Goal: Task Accomplishment & Management: Use online tool/utility

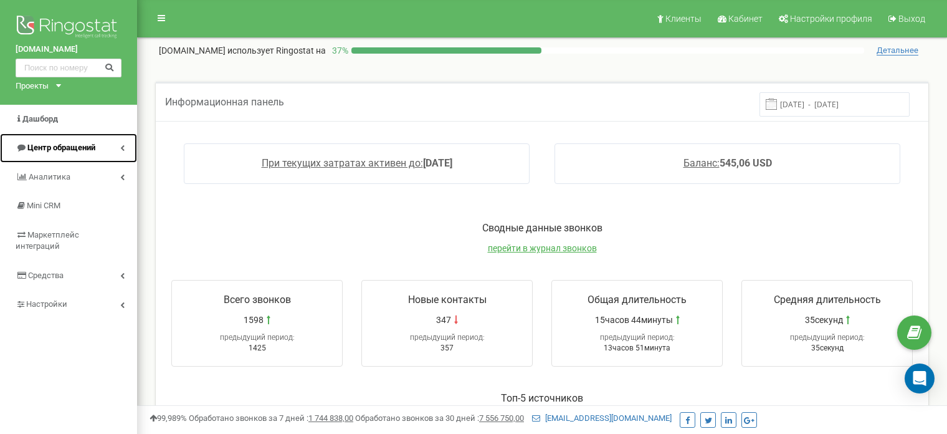
click at [83, 147] on span "Центр обращений" at bounding box center [61, 147] width 68 height 9
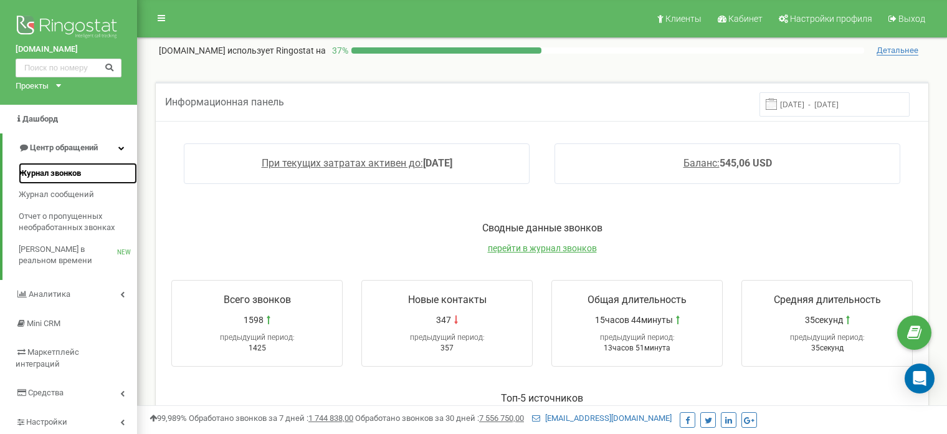
click at [50, 170] on span "Журнал звонков" at bounding box center [50, 174] width 62 height 12
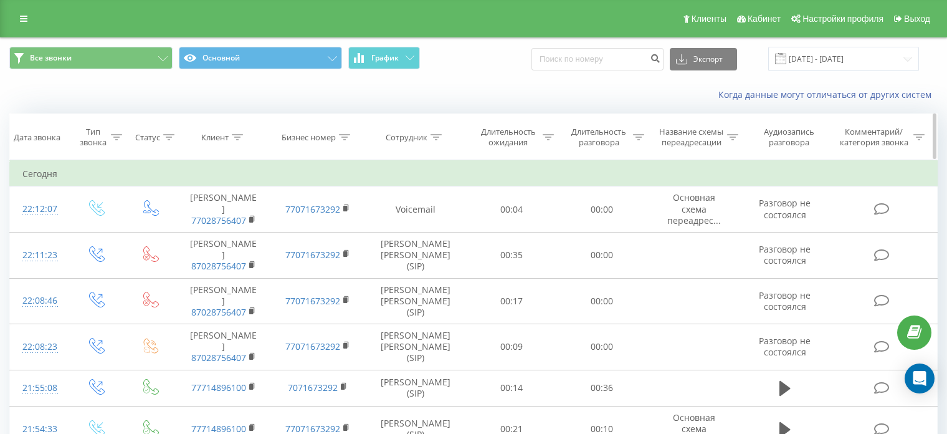
click at [611, 135] on div "Длительность разговора" at bounding box center [599, 136] width 62 height 21
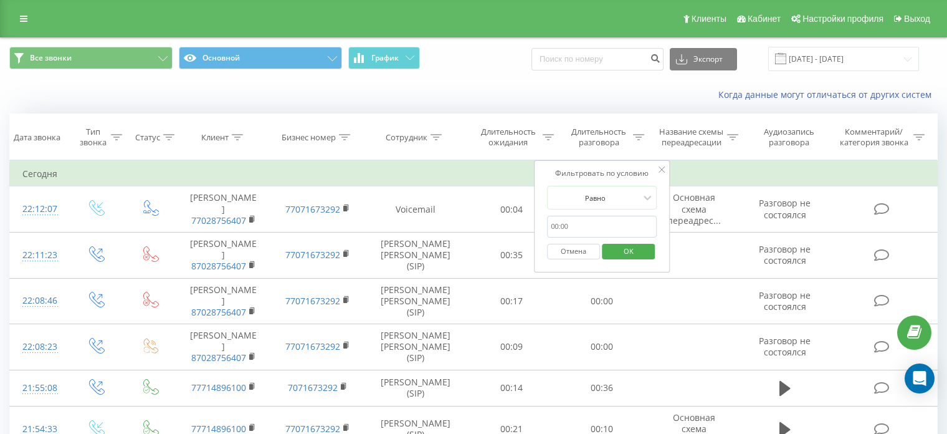
click at [570, 229] on input "text" at bounding box center [602, 227] width 110 height 22
type input "120"
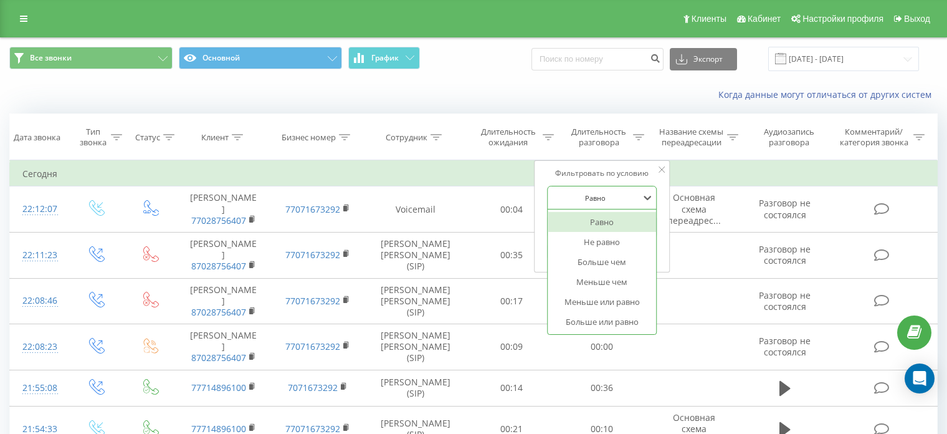
click at [630, 195] on div at bounding box center [595, 198] width 88 height 12
click at [597, 320] on div "Больше или равно" at bounding box center [602, 322] width 108 height 20
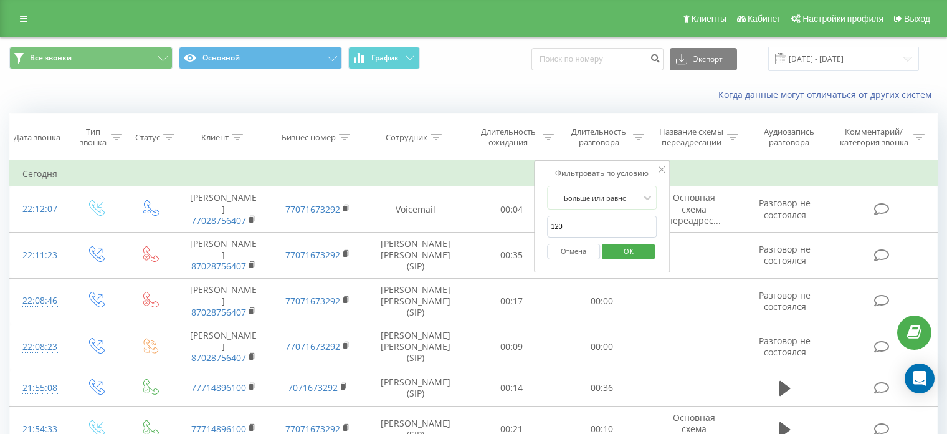
click at [637, 254] on span "OK" at bounding box center [628, 250] width 35 height 19
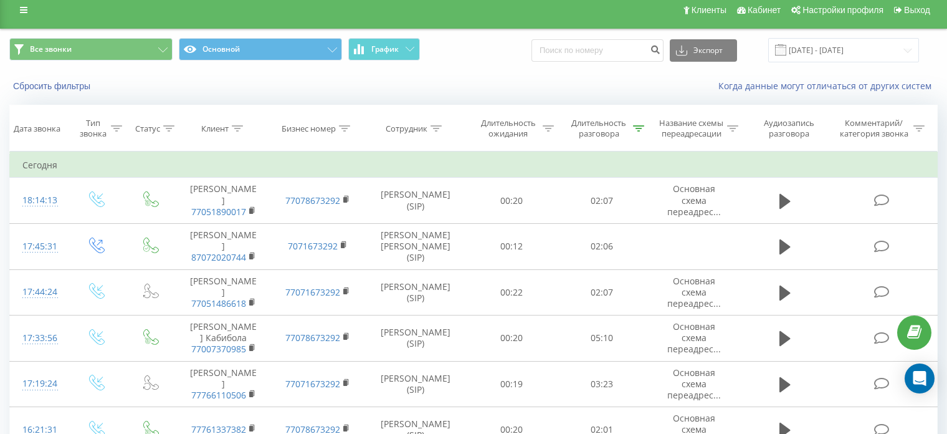
scroll to position [22, 0]
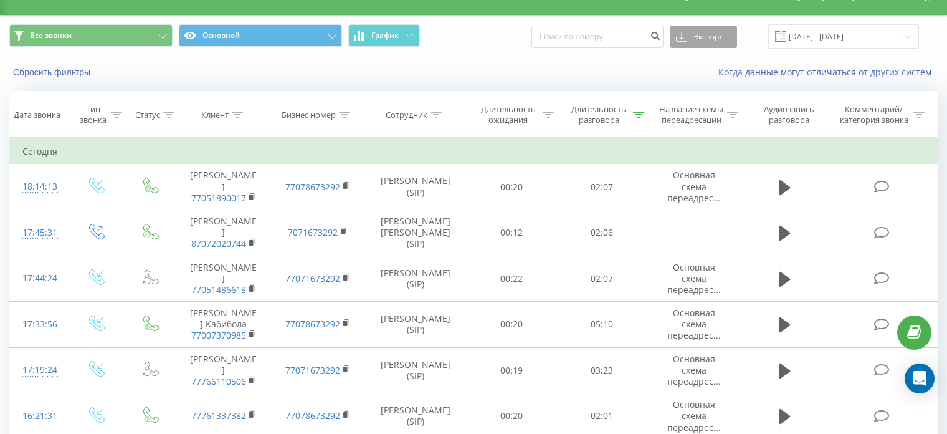
click at [687, 36] on icon at bounding box center [681, 37] width 11 height 12
click at [694, 81] on span ".xls" at bounding box center [687, 82] width 14 height 12
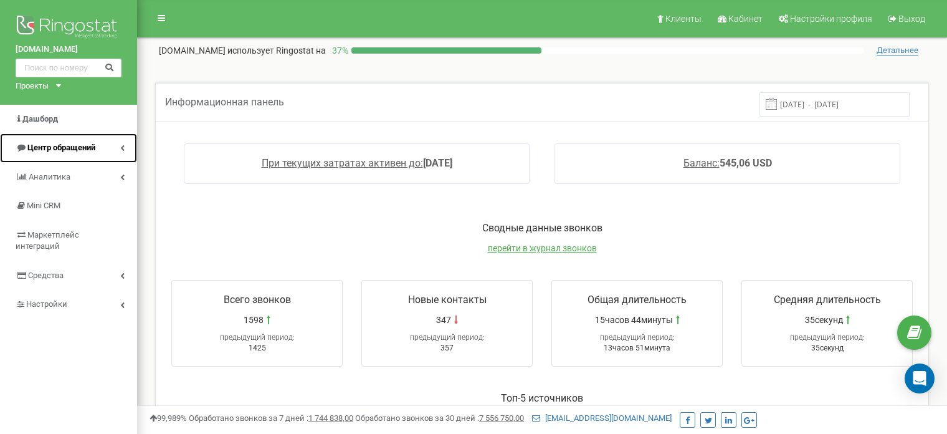
click at [43, 150] on span "Центр обращений" at bounding box center [61, 147] width 68 height 9
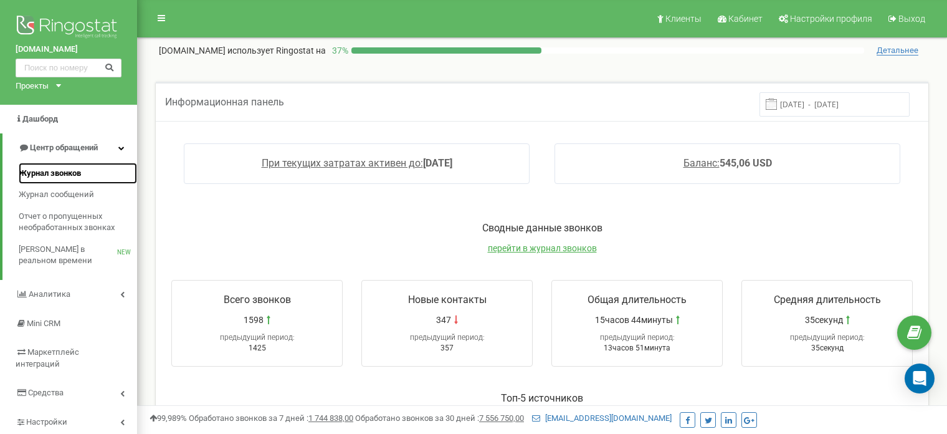
click at [54, 178] on span "Журнал звонков" at bounding box center [50, 174] width 62 height 12
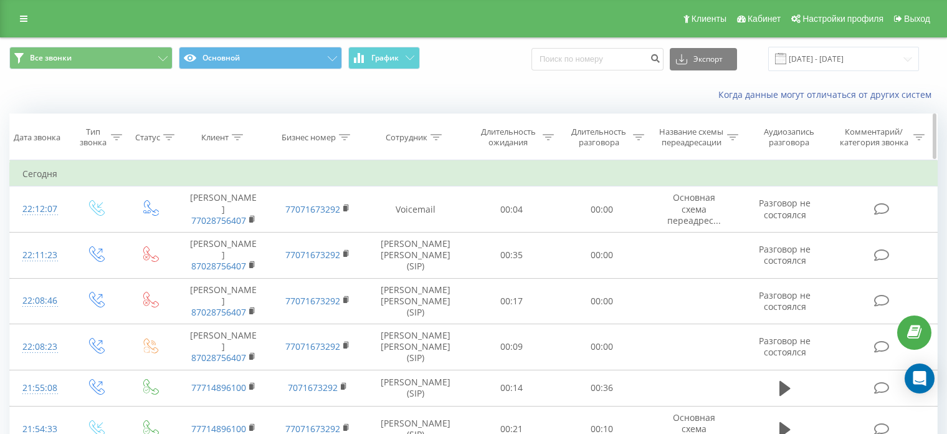
click at [640, 140] on div at bounding box center [638, 137] width 11 height 11
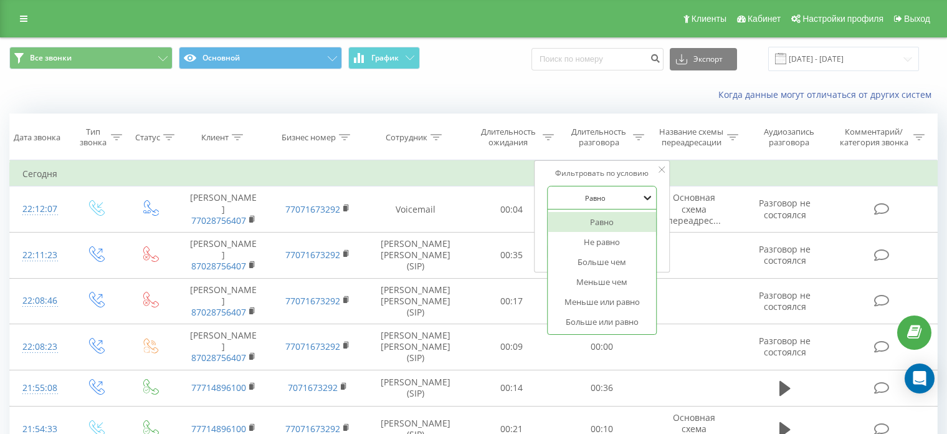
click at [641, 197] on icon at bounding box center [647, 197] width 12 height 12
click at [601, 314] on div "Больше или равно" at bounding box center [602, 322] width 108 height 20
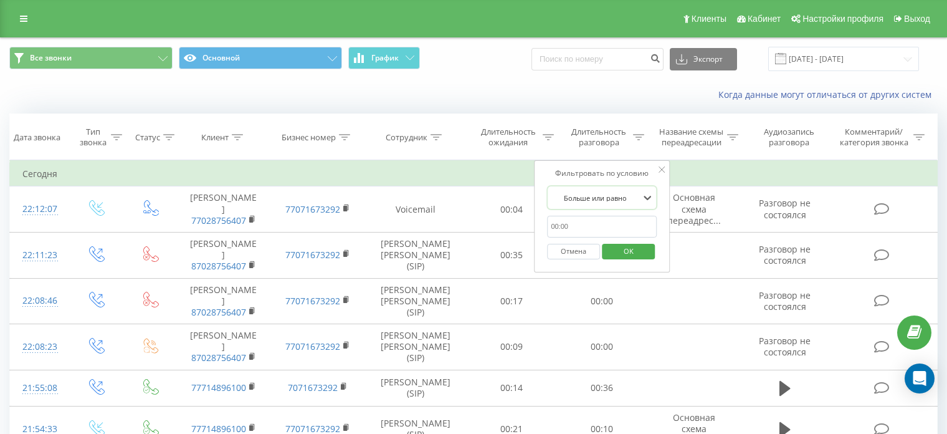
click at [568, 226] on input "text" at bounding box center [602, 227] width 110 height 22
type input "120"
click at [621, 250] on span "OK" at bounding box center [628, 250] width 35 height 19
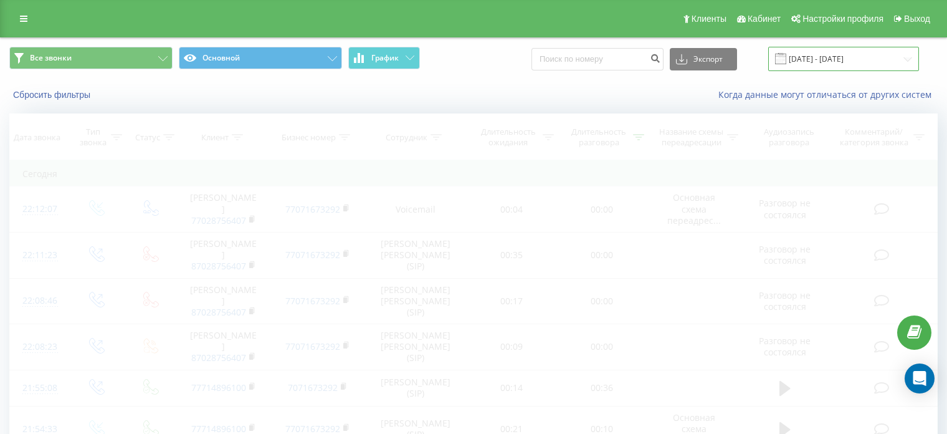
click at [860, 55] on input "[DATE] - [DATE]" at bounding box center [843, 59] width 151 height 24
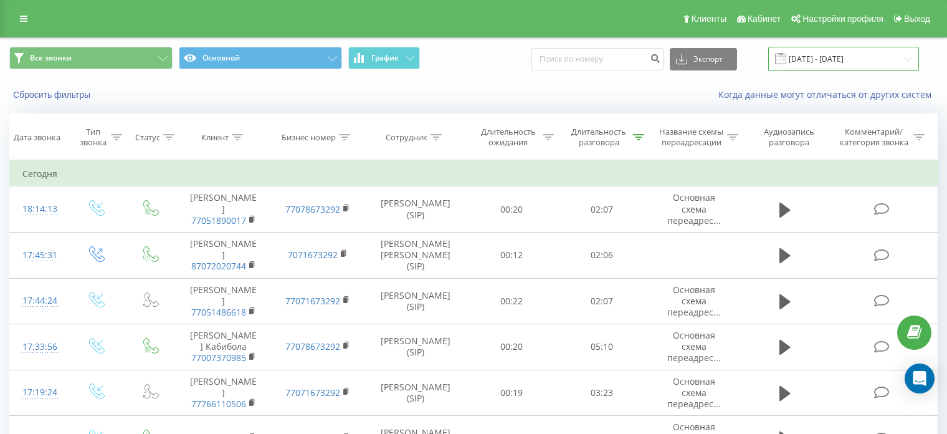
click at [844, 59] on input "20.07.2025 - 20.08.2025" at bounding box center [843, 59] width 151 height 24
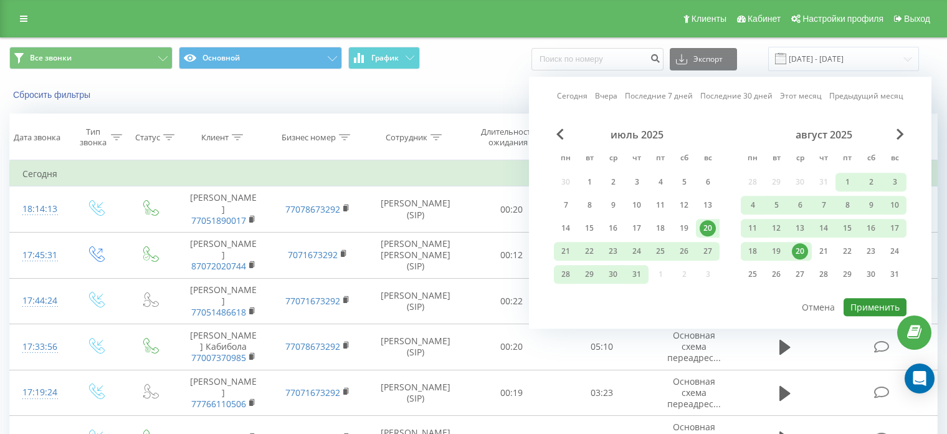
click at [866, 302] on button "Применить" at bounding box center [875, 307] width 63 height 18
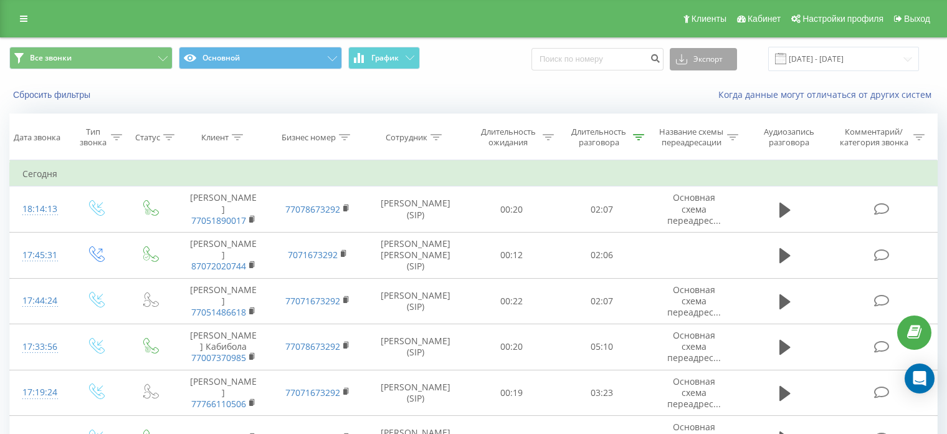
click at [701, 65] on button "Экспорт" at bounding box center [703, 59] width 67 height 22
click at [631, 90] on div "Когда данные могут отличаться от других систем" at bounding box center [650, 94] width 591 height 12
